Goal: Find specific page/section: Find specific page/section

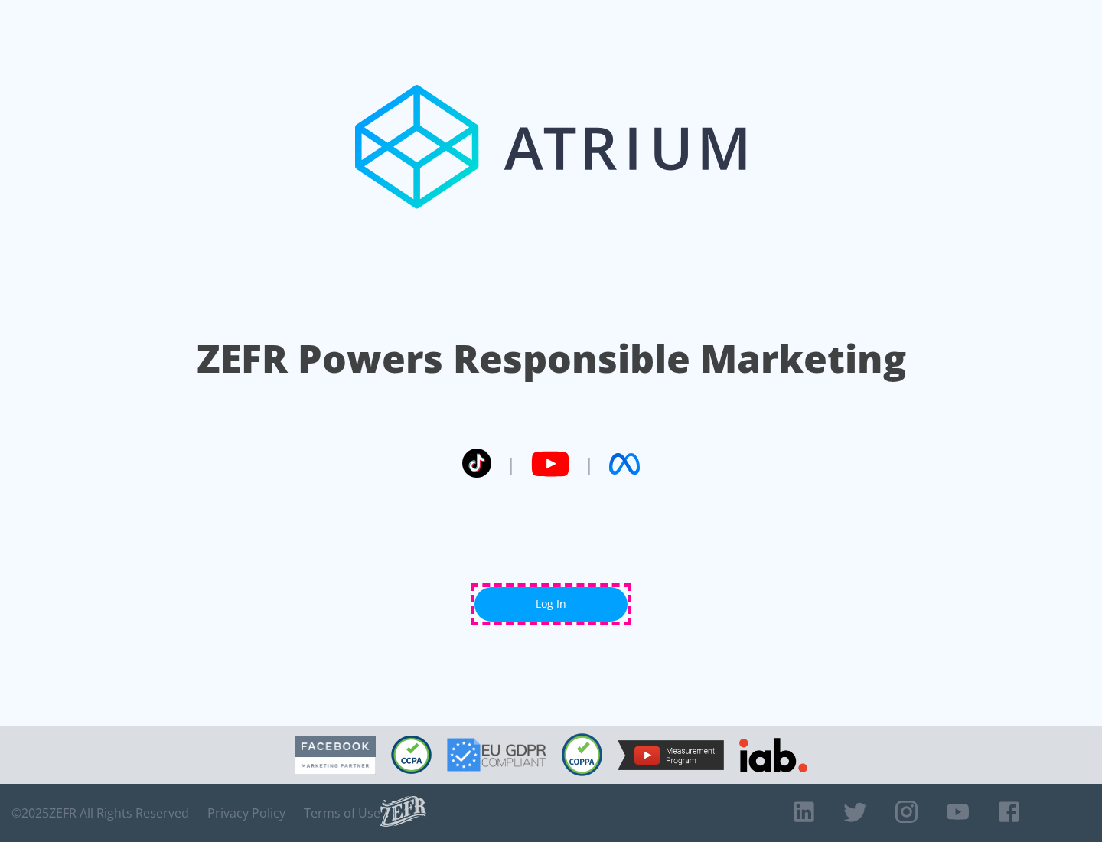
click at [551, 604] on link "Log In" at bounding box center [551, 604] width 153 height 34
